Goal: Book appointment/travel/reservation

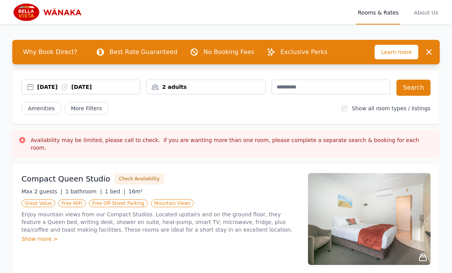
click at [111, 90] on div "[DATE] [DATE]" at bounding box center [88, 87] width 103 height 8
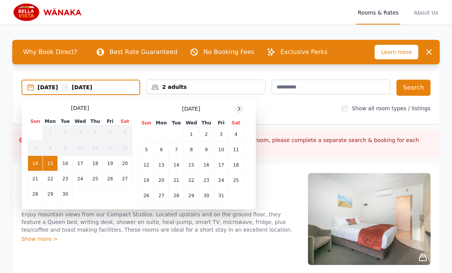
click at [236, 111] on icon at bounding box center [239, 109] width 6 height 6
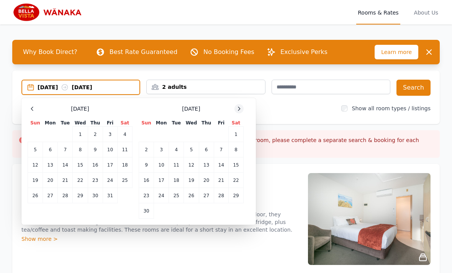
click at [236, 110] on icon at bounding box center [239, 109] width 6 height 6
click at [238, 107] on icon at bounding box center [239, 109] width 6 height 6
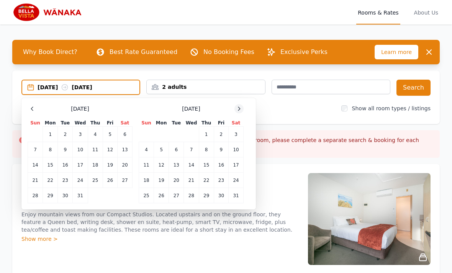
click at [238, 107] on icon at bounding box center [239, 109] width 6 height 6
click at [241, 107] on icon at bounding box center [239, 109] width 6 height 6
click at [241, 109] on icon at bounding box center [239, 109] width 6 height 6
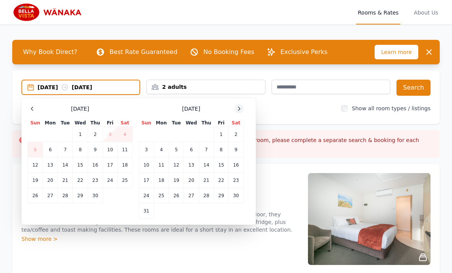
click at [241, 109] on icon at bounding box center [239, 109] width 6 height 6
click at [243, 109] on div at bounding box center [238, 108] width 9 height 9
click at [242, 107] on div at bounding box center [238, 108] width 9 height 9
click at [243, 108] on div "[DATE] Sun Mon Tue Wed Thu Fri Sat 1 2 3 4 5 6 7 8 9 10 11 12 13 14 15 16 17 18…" at bounding box center [139, 161] width 222 height 114
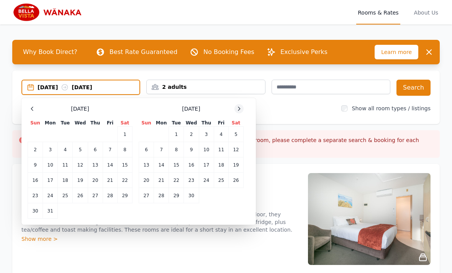
click at [242, 107] on div at bounding box center [238, 108] width 9 height 9
click at [243, 108] on div "[DATE] Sun Mon Tue Wed Thu Fri Sat 1 2 3 4 5 6 7 8 9 10 11 12 13 14 15 16 17 18…" at bounding box center [139, 161] width 222 height 114
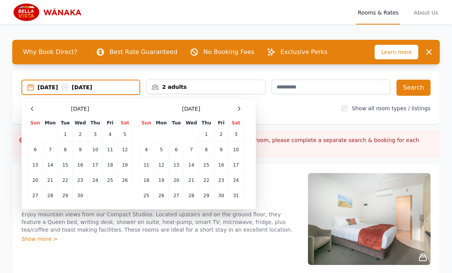
click at [245, 106] on div "[DATE] Sun Mon Tue Wed Thu Fri Sat 1 2 3 4 5 6 7 8 9 10 11 12 13 14 15 16 17 18…" at bounding box center [139, 153] width 222 height 99
click at [241, 109] on icon at bounding box center [239, 109] width 6 height 6
click at [241, 108] on icon at bounding box center [239, 109] width 6 height 6
click at [238, 109] on icon at bounding box center [239, 109] width 6 height 6
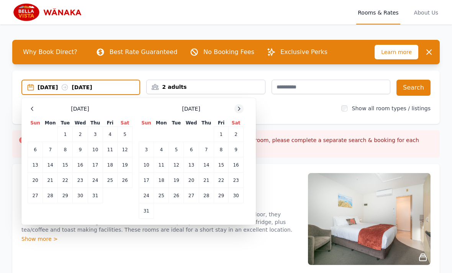
click at [238, 109] on icon at bounding box center [239, 109] width 6 height 6
click at [238, 108] on icon at bounding box center [239, 109] width 6 height 6
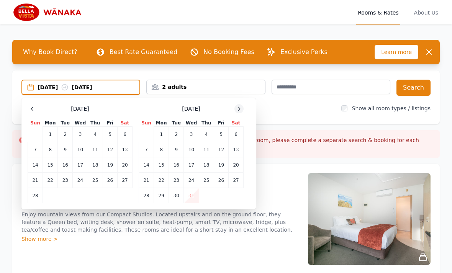
click at [238, 108] on icon at bounding box center [239, 109] width 6 height 6
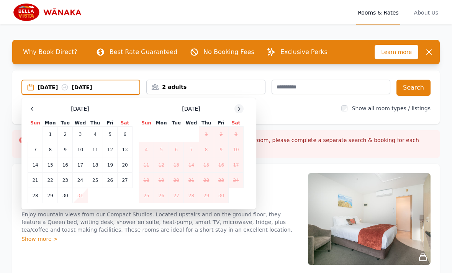
click at [238, 108] on icon at bounding box center [239, 109] width 6 height 6
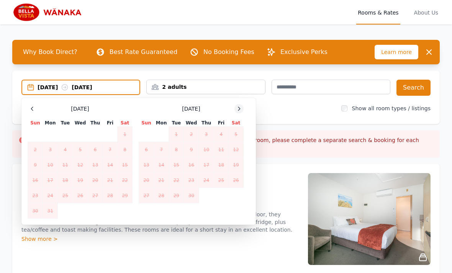
click at [239, 109] on icon at bounding box center [239, 109] width 6 height 6
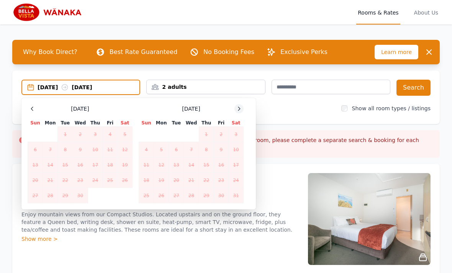
click at [239, 108] on icon at bounding box center [239, 109] width 6 height 6
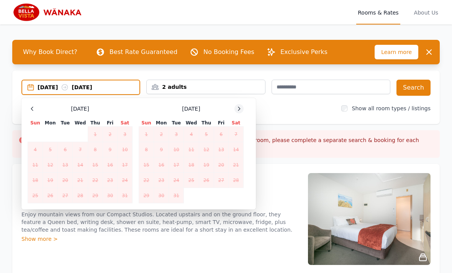
click at [238, 104] on div at bounding box center [238, 108] width 9 height 9
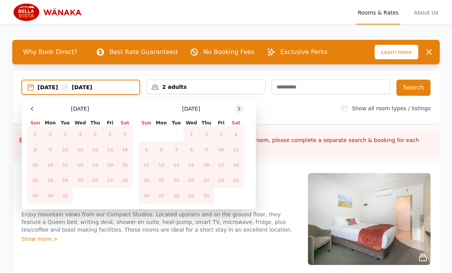
click at [238, 108] on icon at bounding box center [239, 109] width 6 height 6
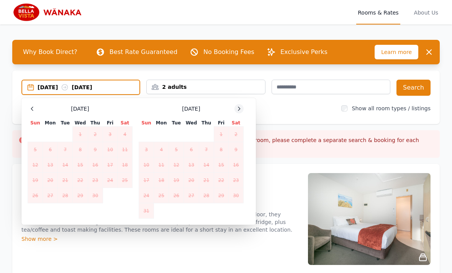
click at [239, 108] on icon at bounding box center [239, 108] width 2 height 3
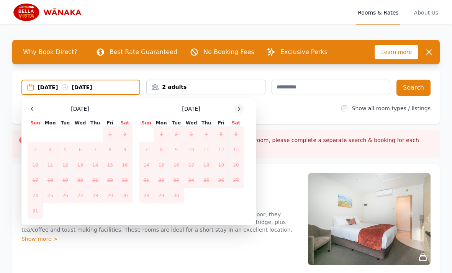
click at [238, 107] on icon at bounding box center [239, 108] width 2 height 3
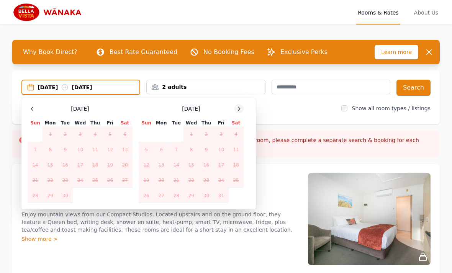
click at [237, 109] on icon at bounding box center [239, 109] width 6 height 6
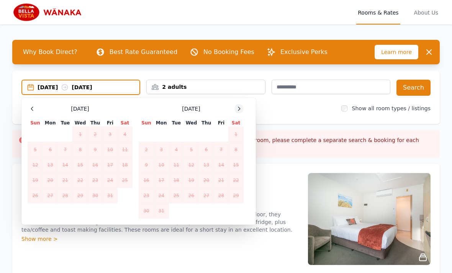
click at [237, 110] on icon at bounding box center [239, 109] width 6 height 6
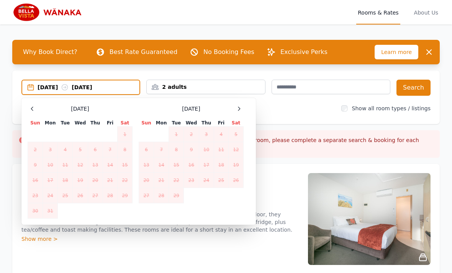
click at [37, 103] on div "Select Dates [DATE] Sun Mon Tue Wed Thu Fri Sat 1 2 3 4 5 6 7 8 9 10 11 12 13 1…" at bounding box center [138, 161] width 234 height 127
click at [36, 103] on div "Select Dates [DATE] Sun Mon Tue Wed Thu Fri Sat 1 2 3 4 5 6 7 8 9 10 11 12 13 1…" at bounding box center [138, 161] width 234 height 127
click at [32, 113] on div at bounding box center [32, 108] width 9 height 9
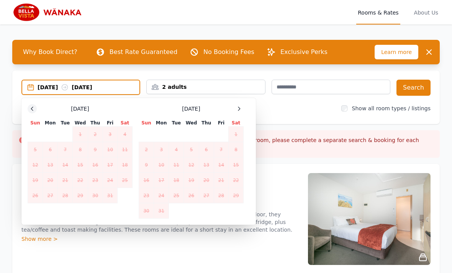
click at [32, 112] on div at bounding box center [32, 108] width 9 height 9
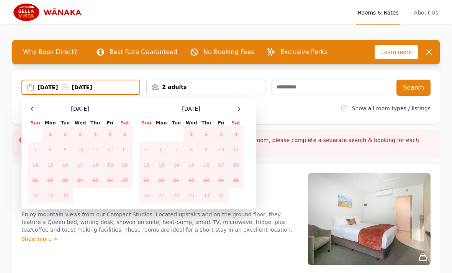
click at [30, 115] on div "[DATE] Sun Mon Tue Wed Thu Fri Sat 1 2 3 4 5 6 7 8 9 10 11 12 13 14 15 16 17 18…" at bounding box center [80, 153] width 105 height 99
click at [29, 115] on div "[DATE] Sun Mon Tue Wed Thu Fri Sat 1 2 3 4 5 6 7 8 9 10 11 12 13 14 15 16 17 18…" at bounding box center [80, 153] width 105 height 99
click at [32, 113] on div at bounding box center [32, 108] width 9 height 9
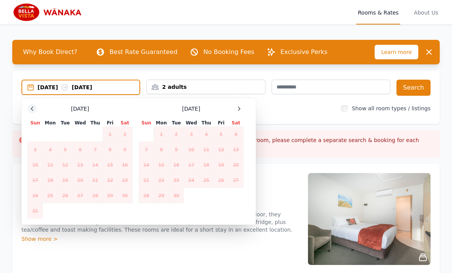
click at [31, 113] on div at bounding box center [32, 108] width 9 height 9
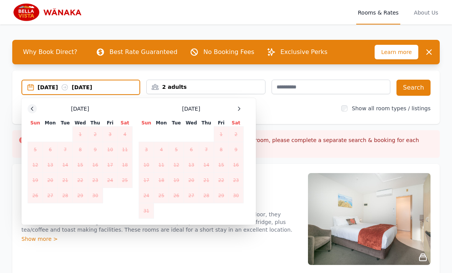
click at [36, 110] on div at bounding box center [32, 108] width 9 height 9
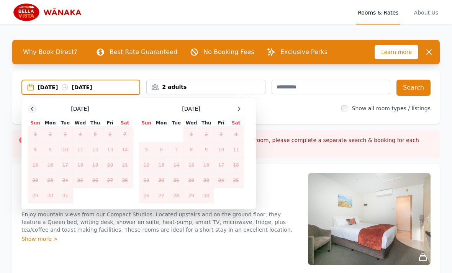
click at [36, 109] on div at bounding box center [32, 108] width 9 height 9
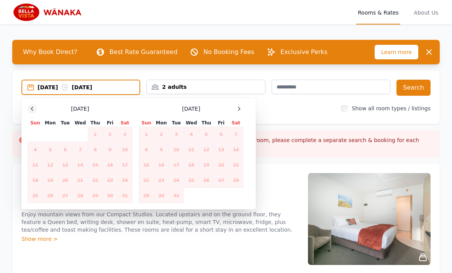
click at [34, 110] on icon at bounding box center [32, 109] width 6 height 6
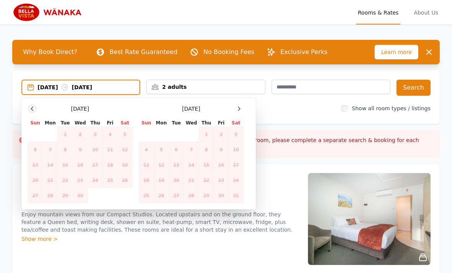
click at [34, 109] on icon at bounding box center [32, 109] width 6 height 6
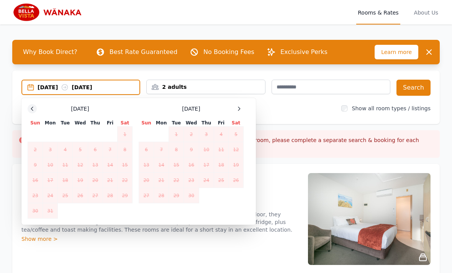
click at [33, 109] on icon at bounding box center [32, 109] width 6 height 6
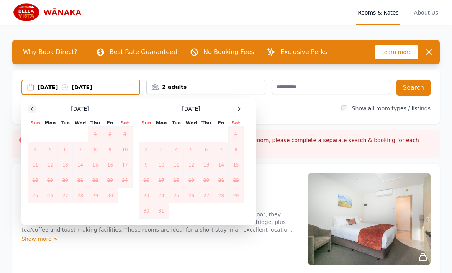
click at [29, 108] on div at bounding box center [32, 108] width 9 height 9
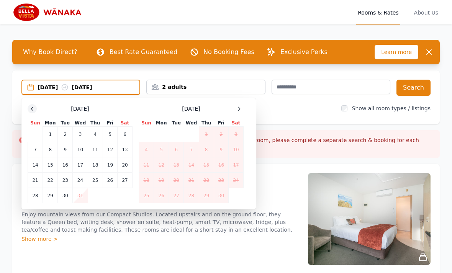
click at [29, 110] on icon at bounding box center [32, 109] width 6 height 6
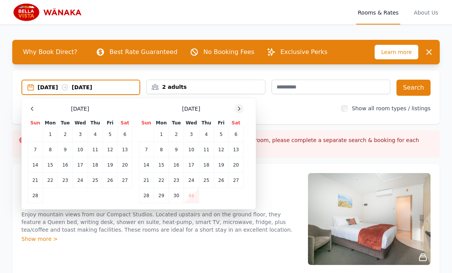
click at [240, 105] on div at bounding box center [238, 108] width 9 height 9
